Goal: Information Seeking & Learning: Learn about a topic

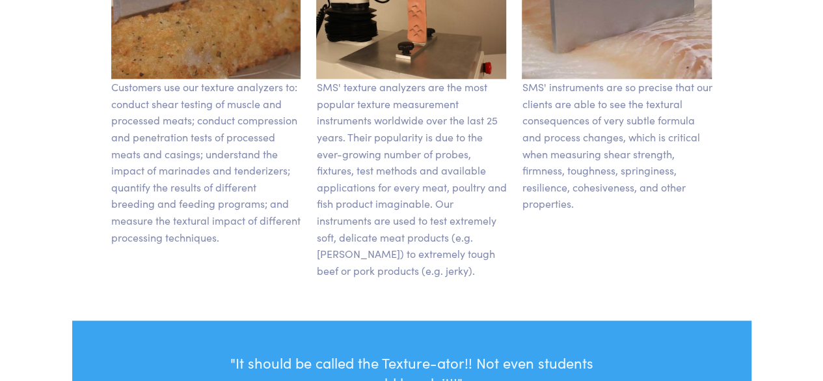
scroll to position [1364, 0]
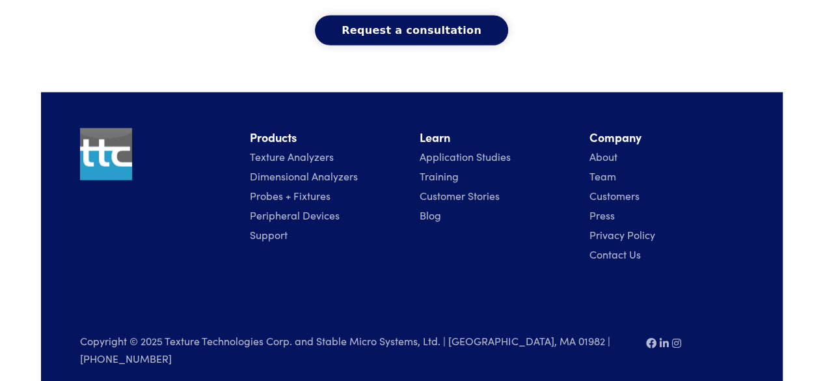
drag, startPoint x: 827, startPoint y: 27, endPoint x: 833, endPoint y: 410, distance: 383.4
click at [280, 159] on link "Texture Analyzers" at bounding box center [292, 156] width 84 height 14
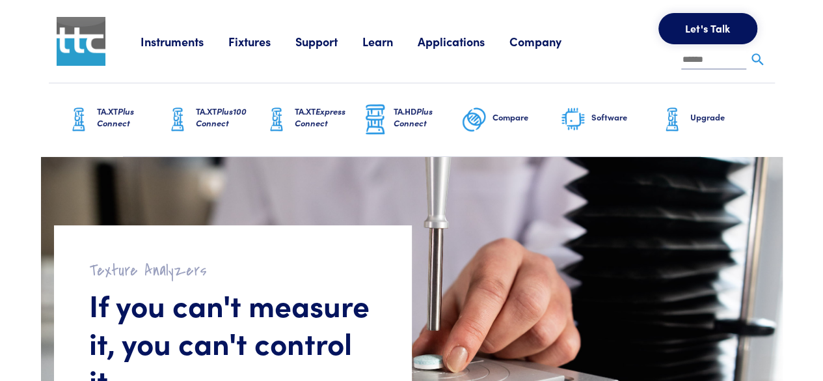
drag, startPoint x: 827, startPoint y: 20, endPoint x: 833, endPoint y: -57, distance: 76.4
